Goal: Task Accomplishment & Management: Complete application form

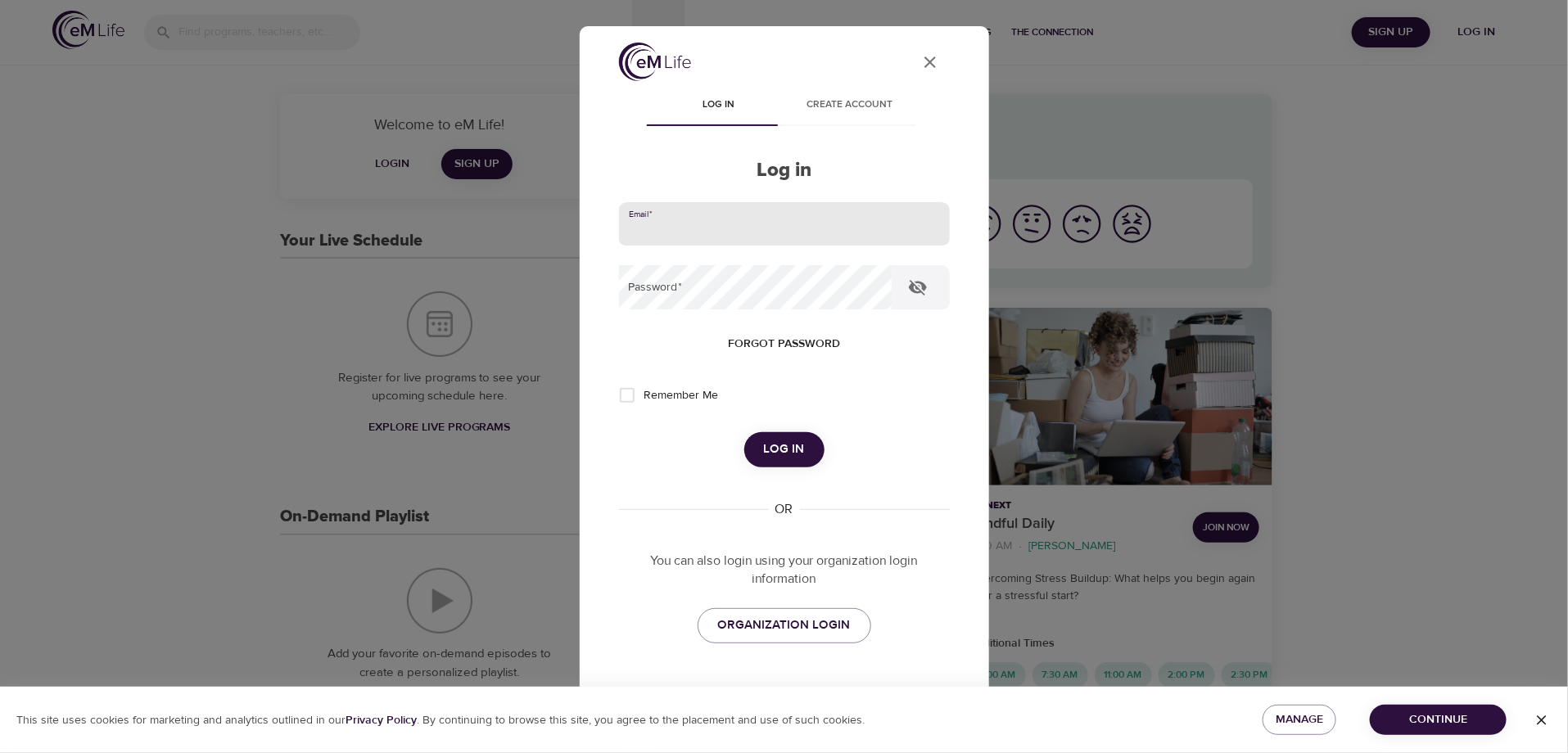
click at [709, 235] on input "email" at bounding box center [785, 225] width 331 height 45
click at [745, 432] on button "Log in" at bounding box center [785, 449] width 81 height 34
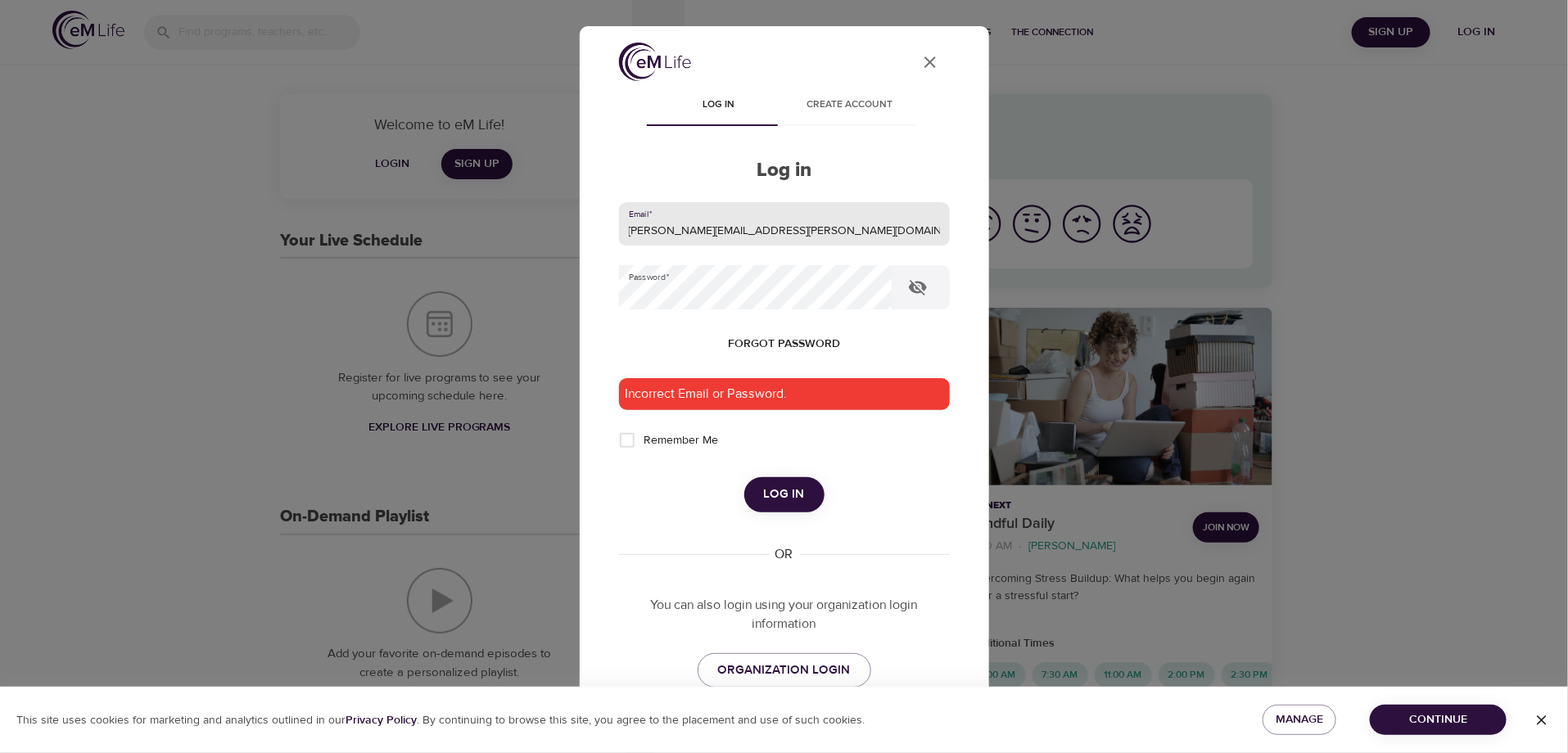
drag, startPoint x: 781, startPoint y: 226, endPoint x: 569, endPoint y: 226, distance: 212.0
click at [569, 226] on div "User Profile Log in Create account Log in Email   * [PERSON_NAME][EMAIL_ADDRESS…" at bounding box center [784, 376] width 1568 height 753
click at [914, 289] on icon "button" at bounding box center [918, 287] width 20 height 20
click at [764, 498] on span "Log in" at bounding box center [785, 494] width 41 height 21
click at [727, 225] on input "[PERSON_NAME][EMAIL_ADDRESS][PERSON_NAME][DOMAIN_NAME]" at bounding box center [785, 225] width 331 height 45
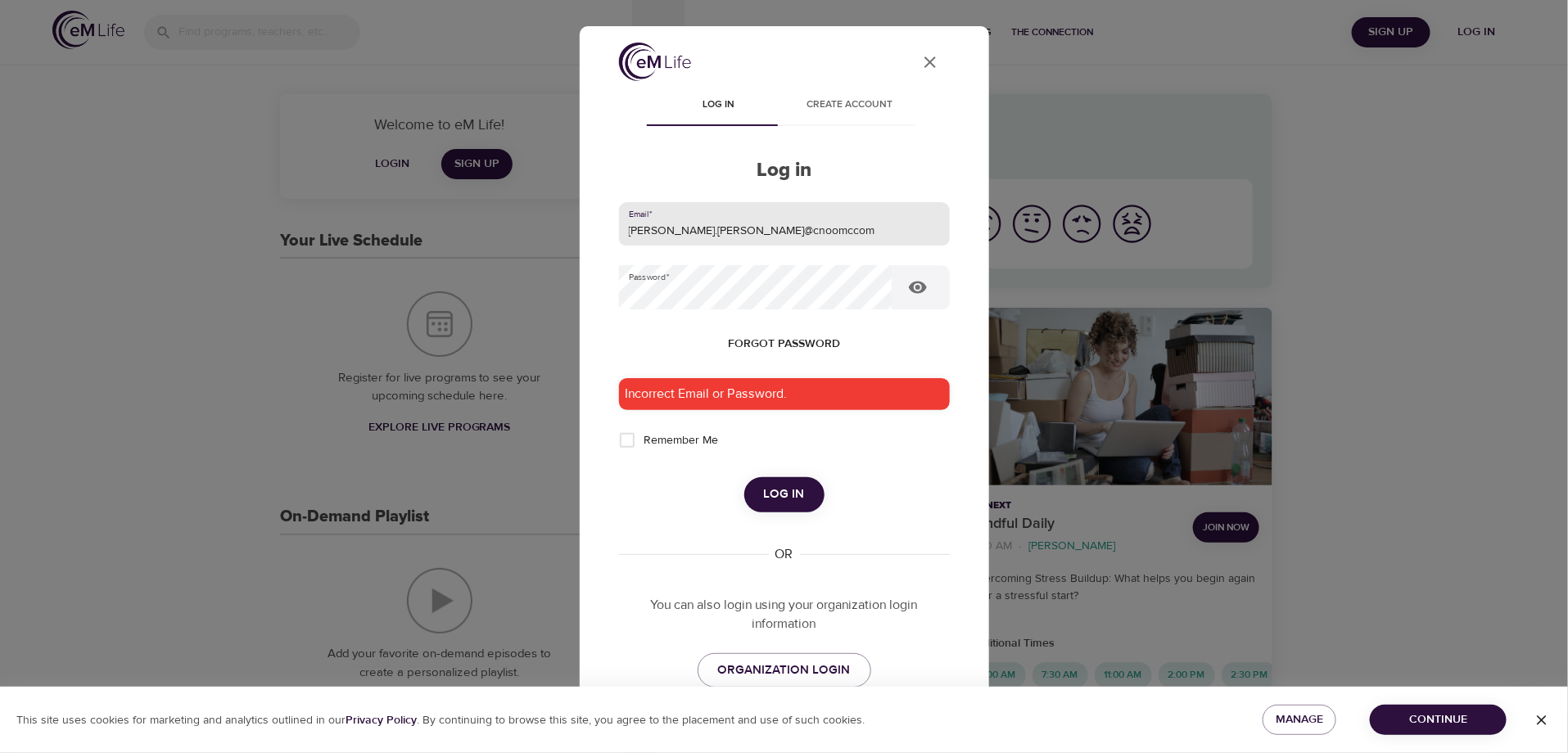
click at [768, 490] on span "Log in" at bounding box center [785, 494] width 41 height 21
click at [767, 227] on input "[PERSON_NAME].[PERSON_NAME]@cnoomccom" at bounding box center [785, 225] width 331 height 45
click at [785, 502] on span "Log in" at bounding box center [785, 494] width 41 height 21
click at [732, 230] on input "[PERSON_NAME][EMAIL_ADDRESS][PERSON_NAME][DOMAIN_NAME]" at bounding box center [785, 225] width 331 height 45
drag, startPoint x: 745, startPoint y: 229, endPoint x: 739, endPoint y: 221, distance: 10.0
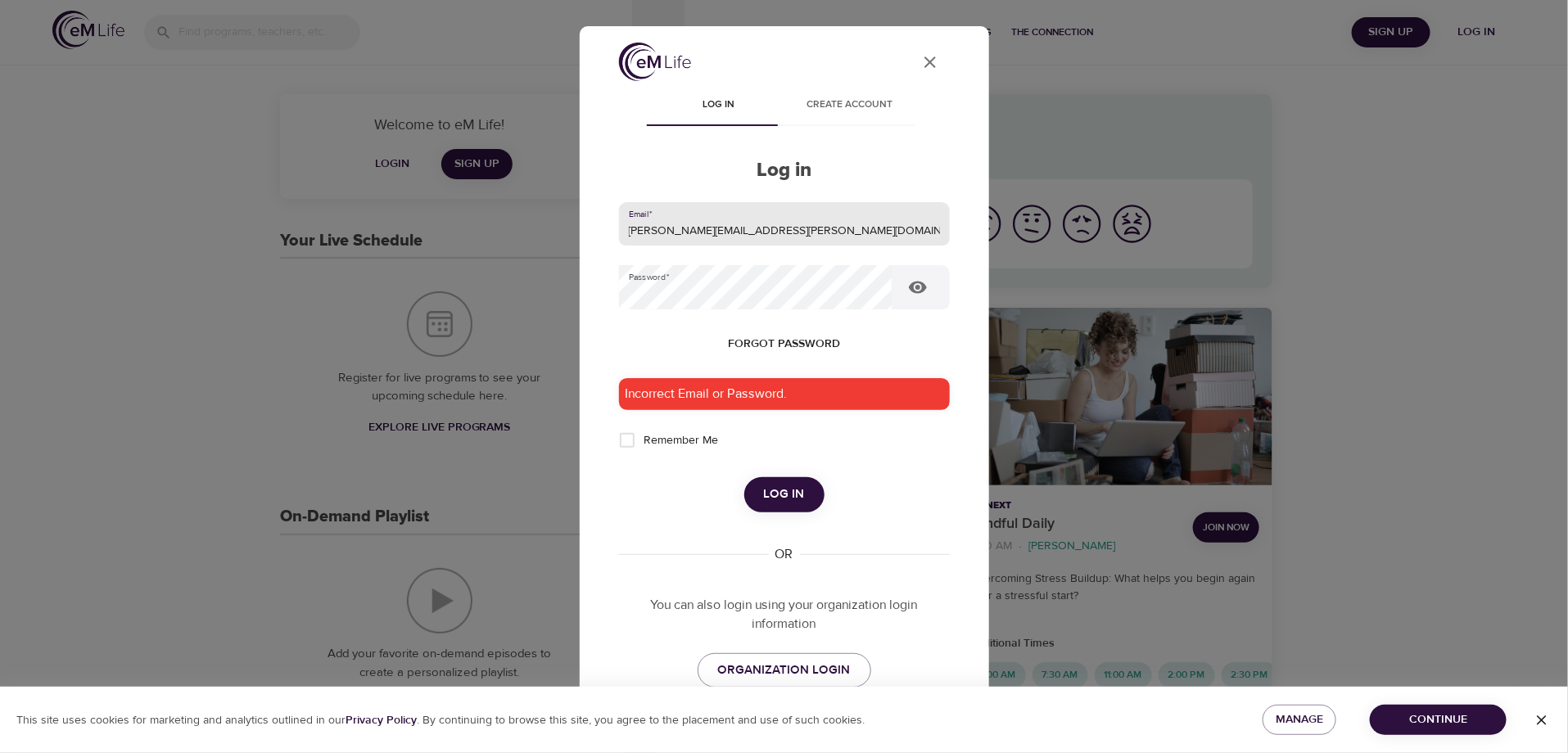
click at [739, 221] on input "[PERSON_NAME][EMAIL_ADDRESS][PERSON_NAME][DOMAIN_NAME]" at bounding box center [785, 225] width 331 height 45
click at [781, 497] on span "Log in" at bounding box center [785, 494] width 41 height 21
drag, startPoint x: 809, startPoint y: 235, endPoint x: 397, endPoint y: 223, distance: 412.2
click at [398, 223] on div "User Profile Log in Create account Log in Email   * [PERSON_NAME][EMAIL_ADDRESS…" at bounding box center [784, 376] width 1568 height 753
type input "[PERSON_NAME][EMAIL_ADDRESS][PERSON_NAME][DOMAIN_NAME]"
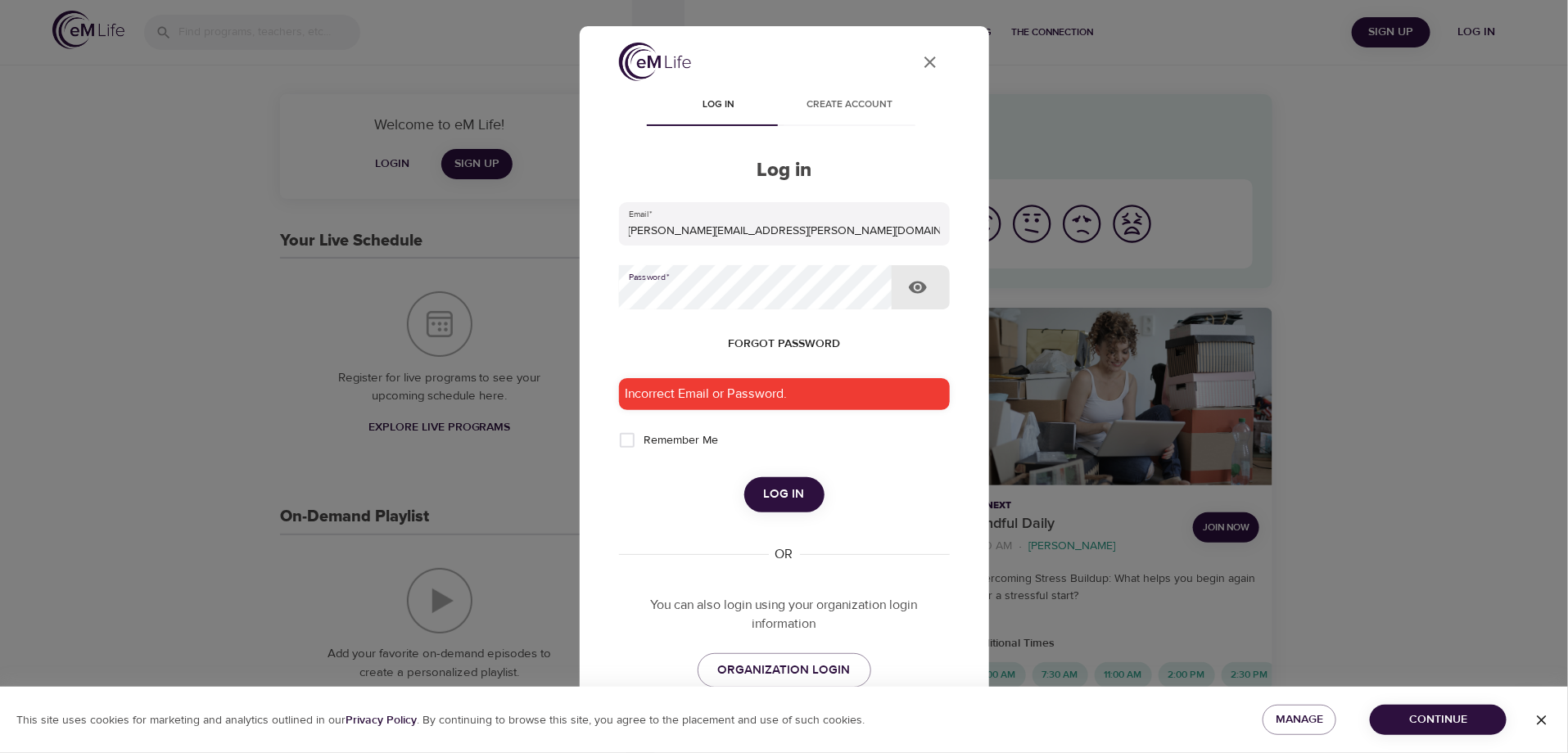
click at [772, 499] on span "Log in" at bounding box center [785, 494] width 41 height 21
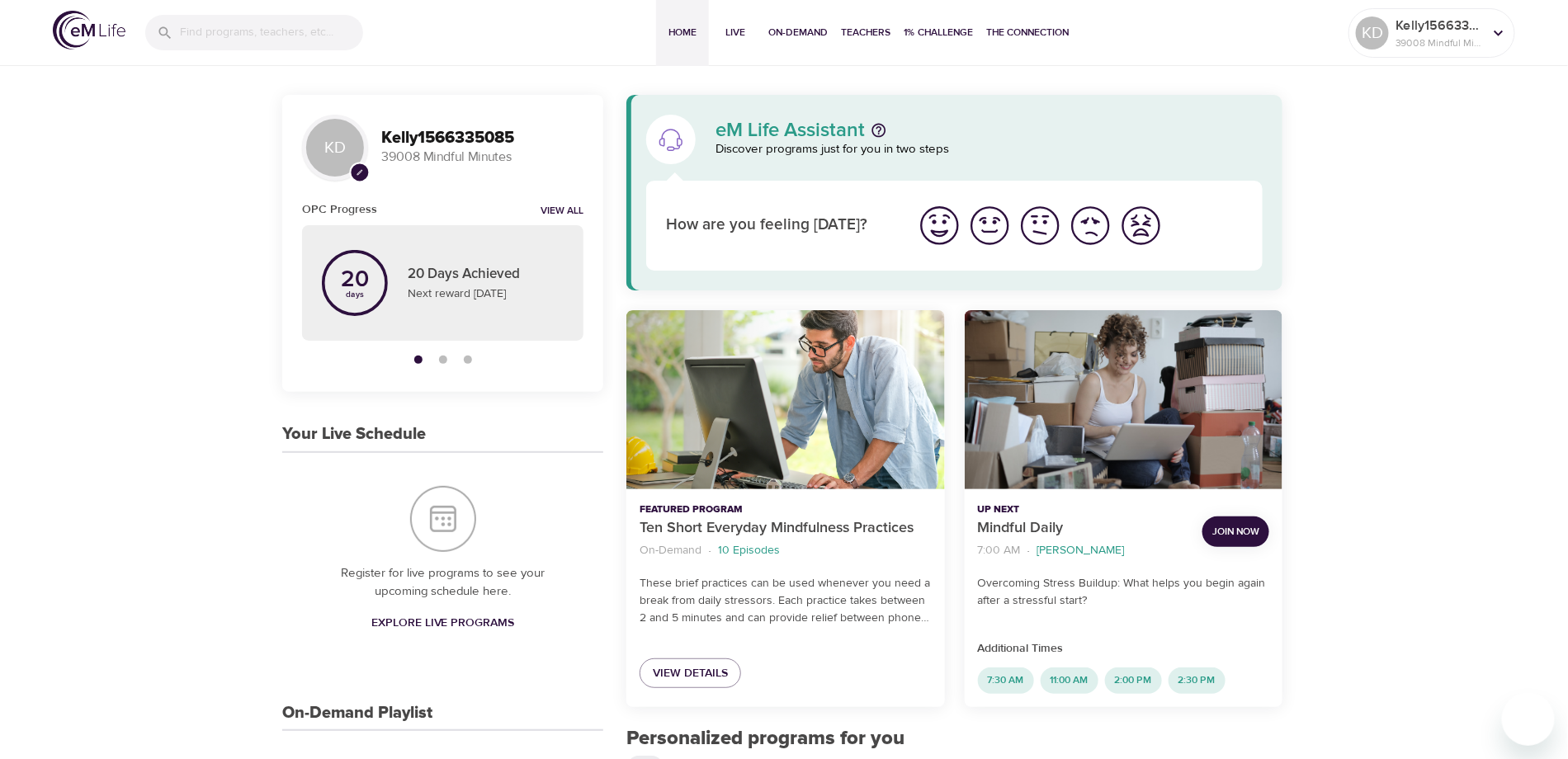
click at [1237, 536] on span "Join Now" at bounding box center [1235, 532] width 47 height 17
